Goal: Transaction & Acquisition: Purchase product/service

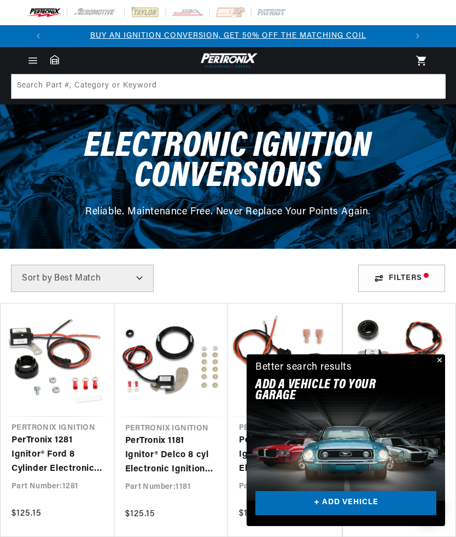
click at [434, 358] on button "Close" at bounding box center [438, 360] width 13 height 13
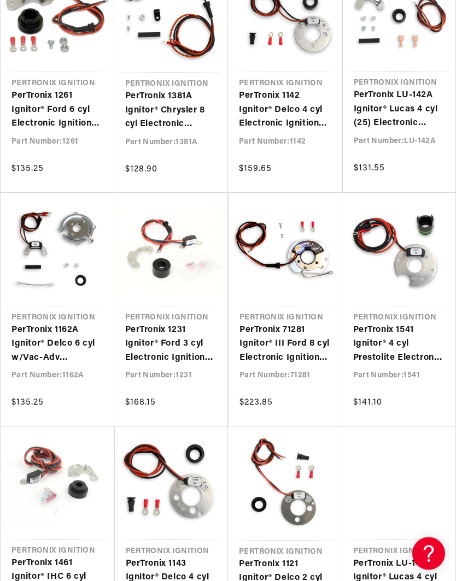
scroll to position [1047, 0]
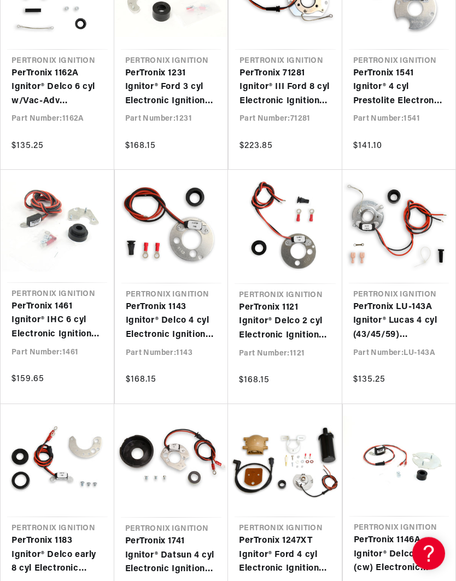
scroll to position [1303, 0]
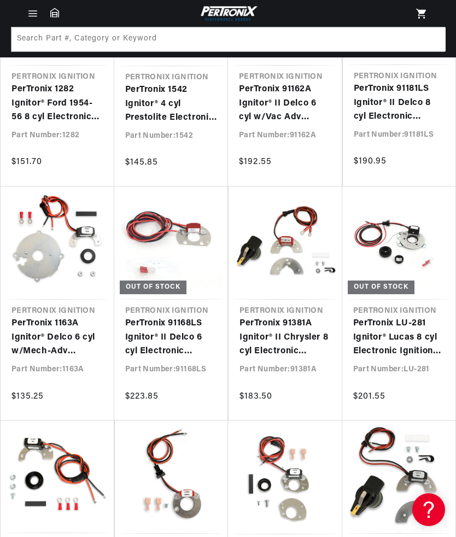
scroll to position [0, 357]
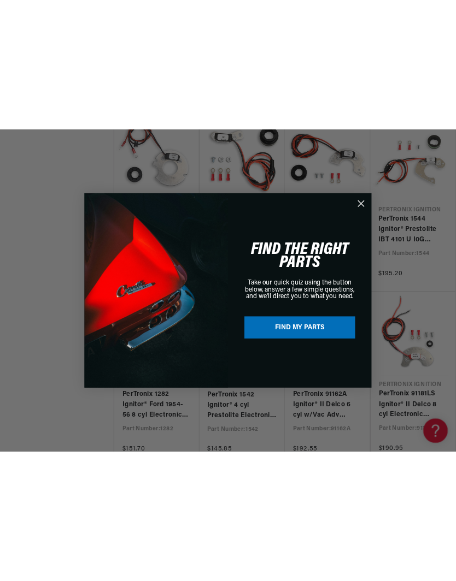
scroll to position [2183, 0]
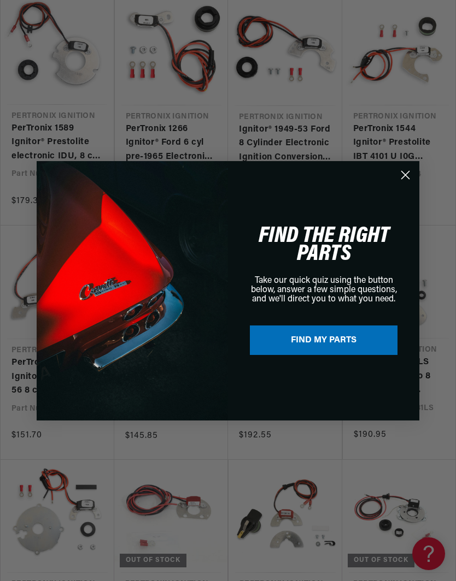
click at [411, 170] on circle "Close dialog" at bounding box center [405, 175] width 18 height 18
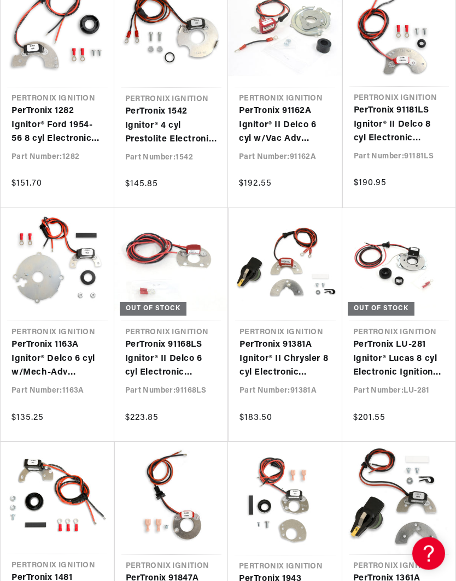
scroll to position [2437, 0]
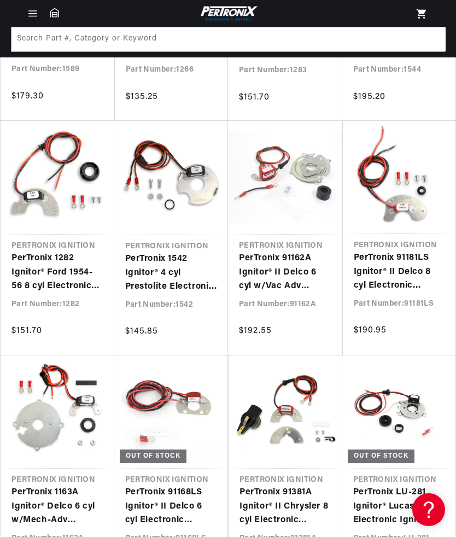
scroll to position [2288, 0]
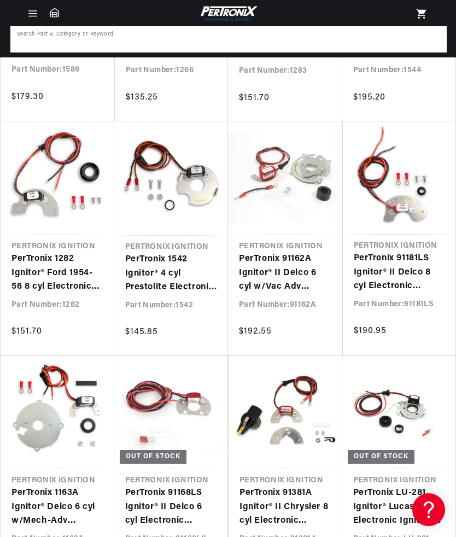
click at [21, 34] on input at bounding box center [228, 39] width 434 height 24
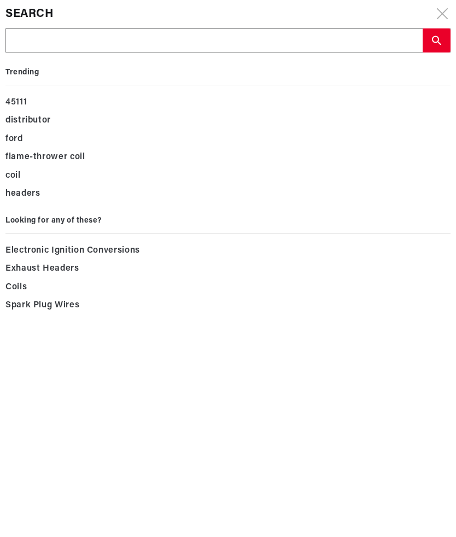
scroll to position [0, 715]
type input "1"
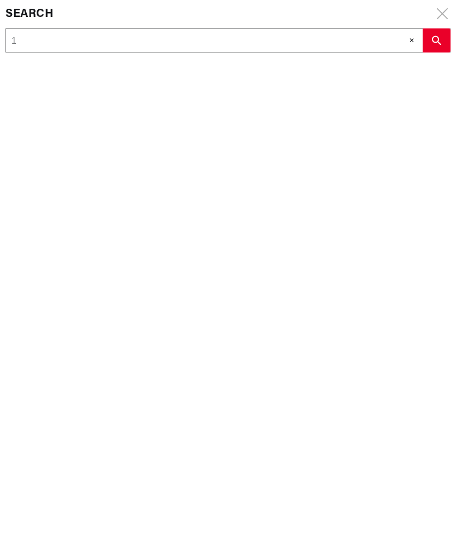
scroll to position [0, 0]
type input "19"
type input "196"
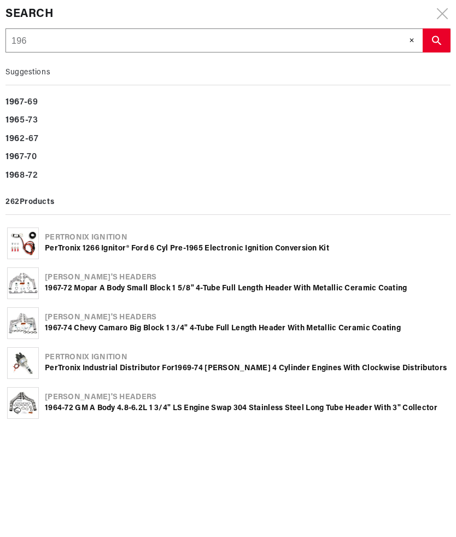
type input "1965"
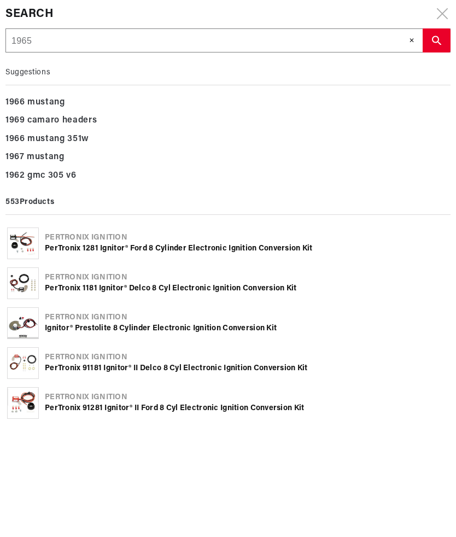
type input "1965"
type input "1965 B"
type input "1965 Bu"
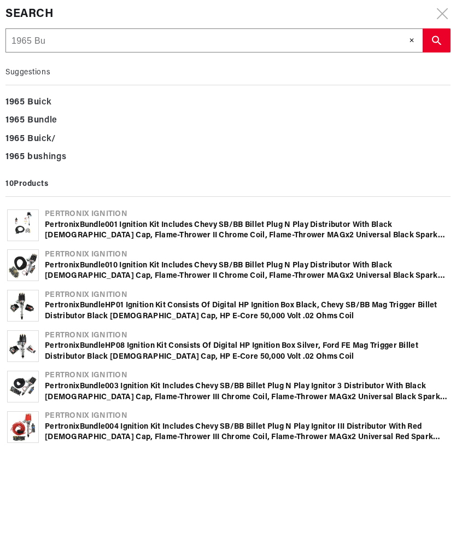
type input "1965 Bui"
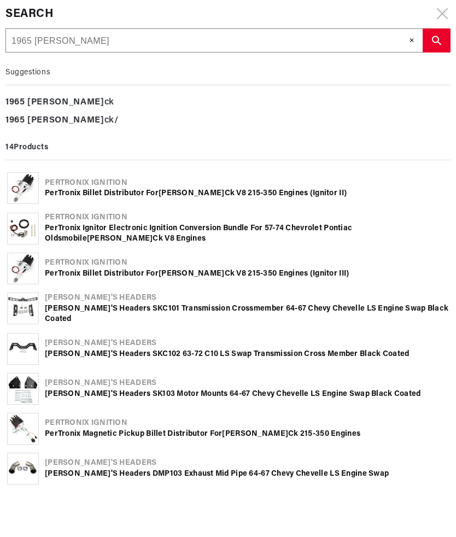
type input "1965 Buic"
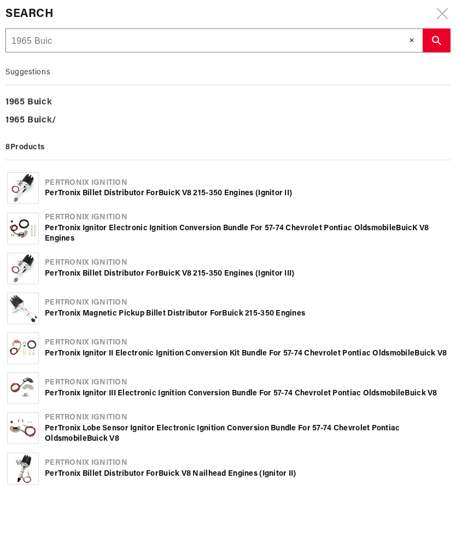
type input "1965 Buick"
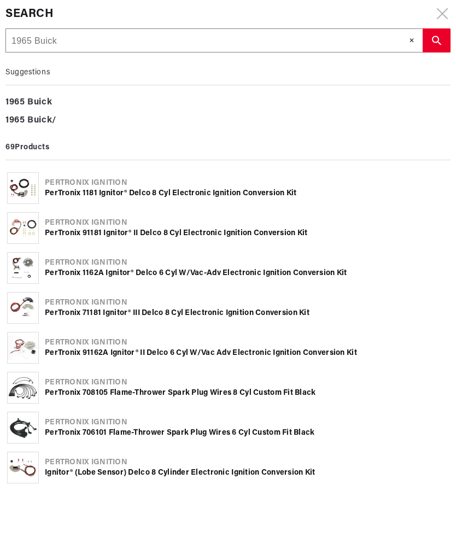
type input "1965 Buick"
type input "1965 Buick 3"
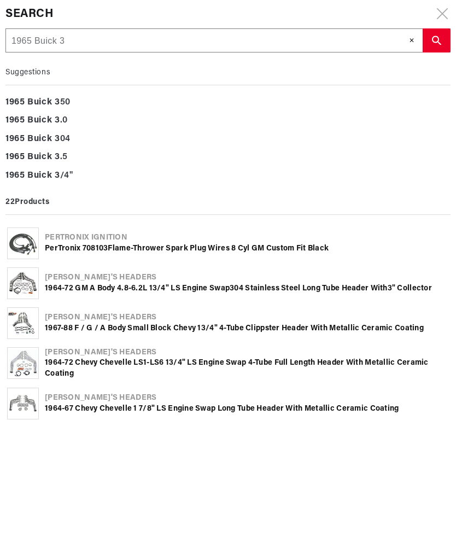
type input "1965 Buick 30"
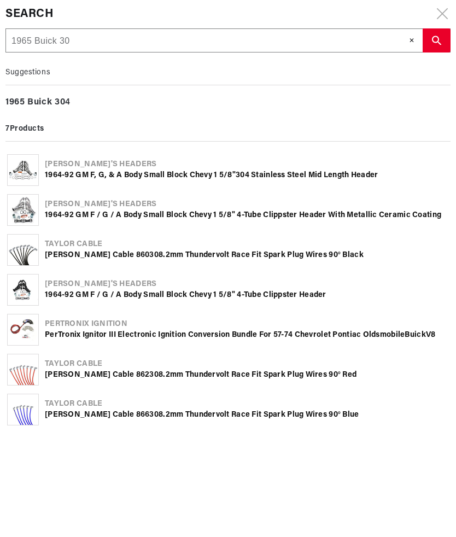
type input "1965 Buick 300"
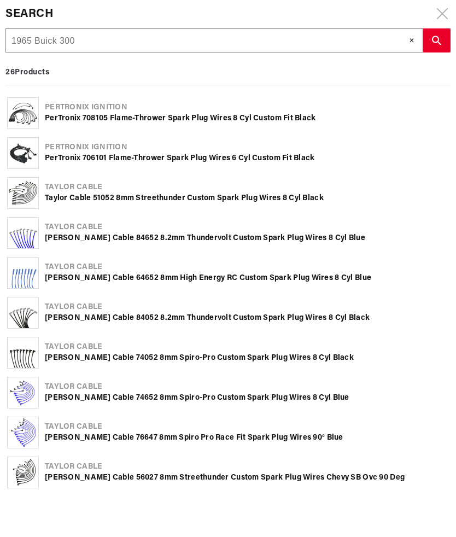
type input "1965 Buick 300"
type input "1965 Buick 300 c"
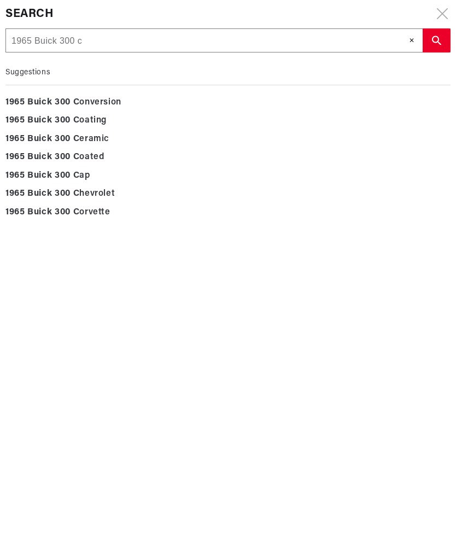
type input "1965 Buick 300 cu"
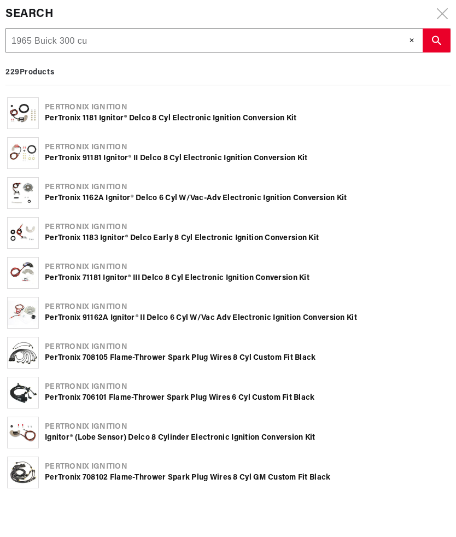
scroll to position [0, 0]
type input "1965 Buick 300 cu"
type input "1965 Buick 300 cu i"
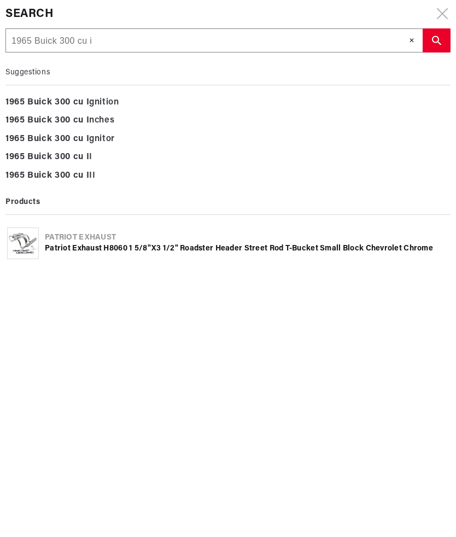
type input "1965 Buick 300 cu in"
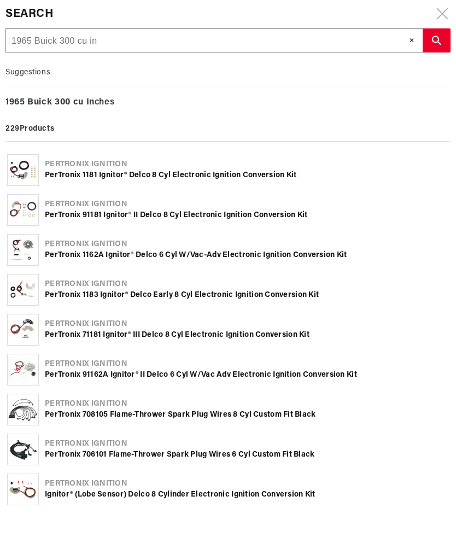
click at [432, 34] on button "search button" at bounding box center [436, 40] width 28 height 24
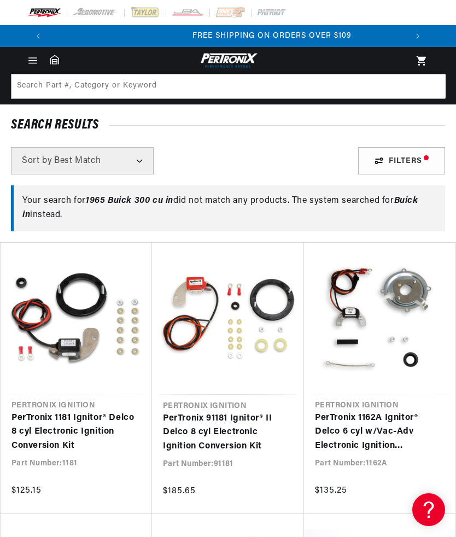
scroll to position [0, 715]
click at [44, 429] on link "PerTronix 1181 Ignitor® Delco 8 cyl Electronic Ignition Conversion Kit" at bounding box center [76, 432] width 130 height 42
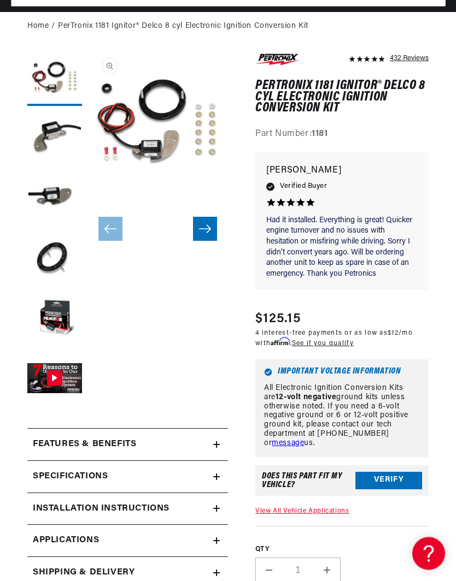
scroll to position [0, 357]
click at [276, 510] on link "View All Vehicle Applications" at bounding box center [301, 512] width 93 height 7
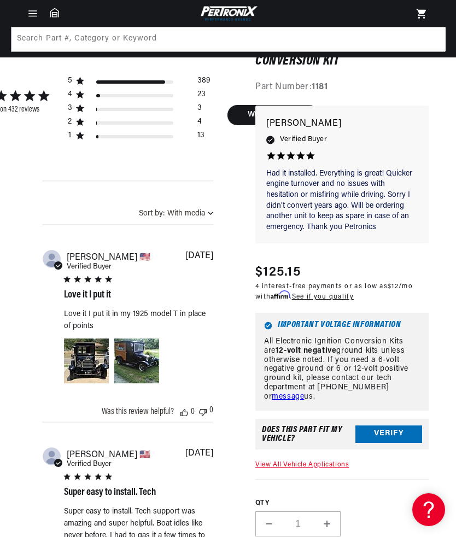
scroll to position [706, 0]
